Goal: Information Seeking & Learning: Learn about a topic

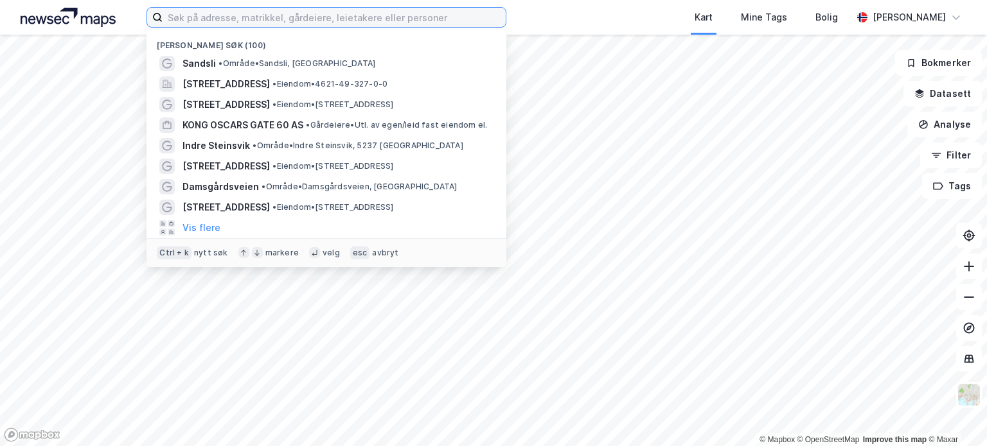
click at [320, 21] on input at bounding box center [334, 17] width 343 height 19
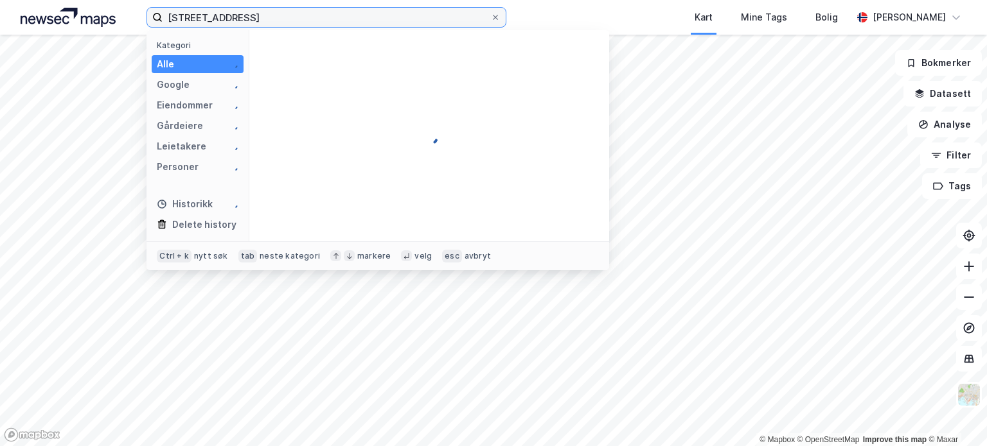
type input "[STREET_ADDRESS]"
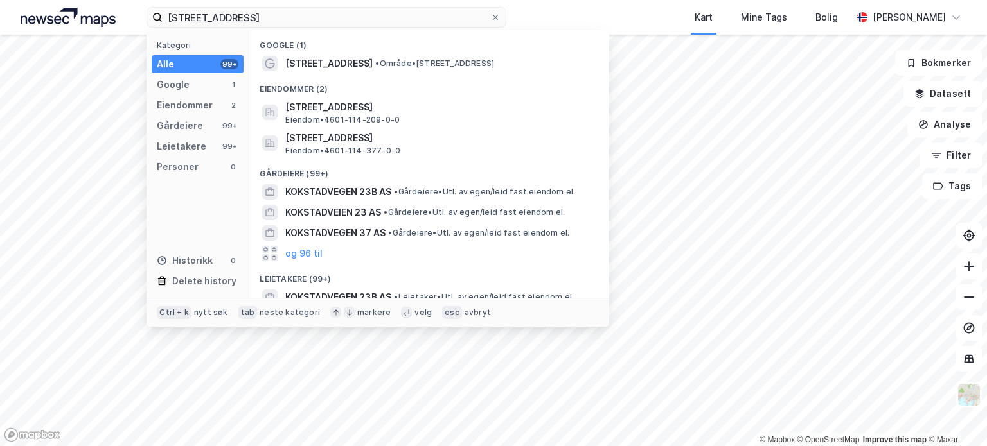
click at [378, 64] on span "• Område • [STREET_ADDRESS]" at bounding box center [434, 63] width 119 height 10
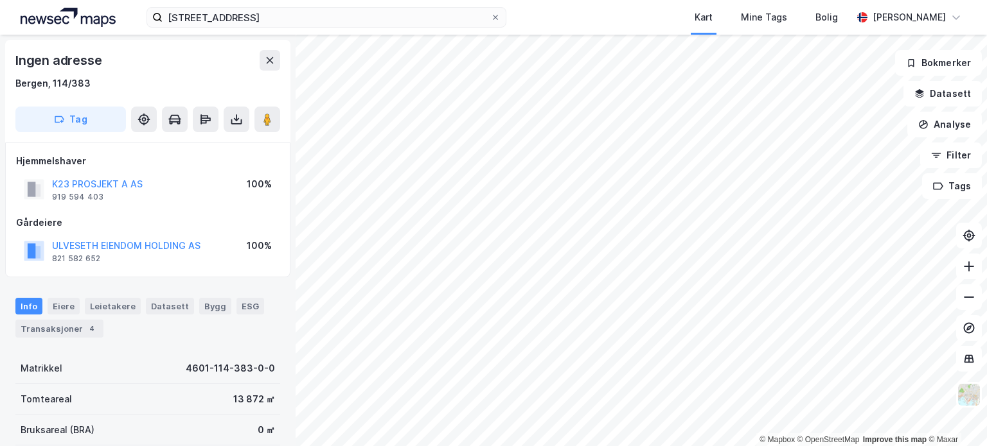
click at [75, 333] on div "Transaksjoner 4" at bounding box center [59, 329] width 88 height 18
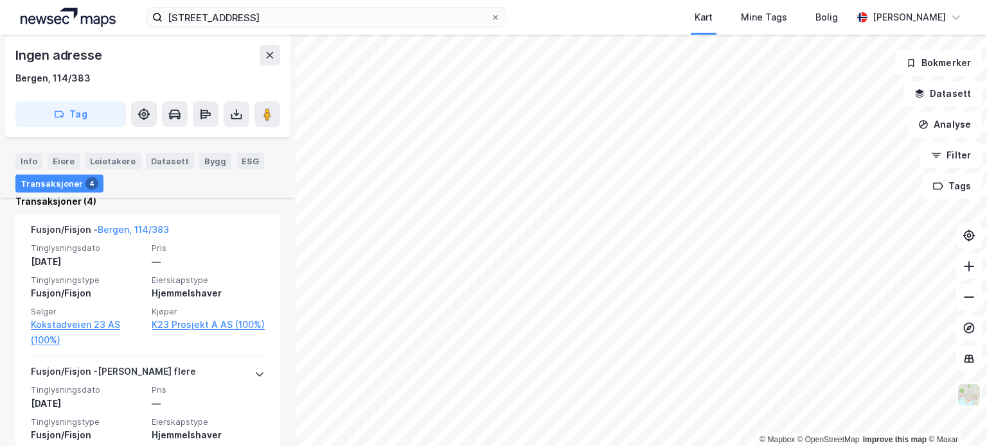
scroll to position [385, 0]
